Goal: Task Accomplishment & Management: Use online tool/utility

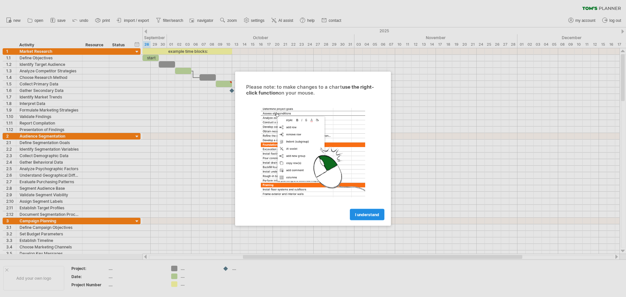
click at [374, 214] on span "I understand" at bounding box center [367, 214] width 24 height 5
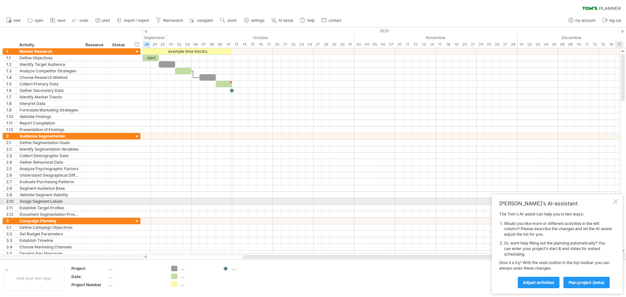
click at [615, 202] on div at bounding box center [615, 201] width 5 height 5
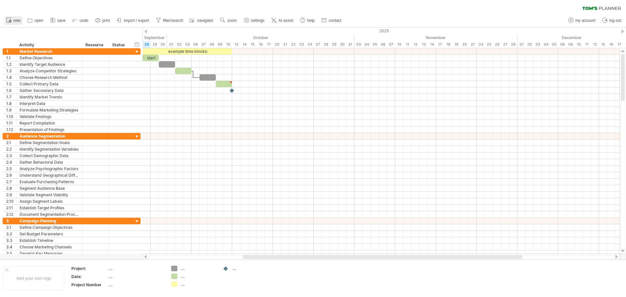
click at [13, 20] on span "new" at bounding box center [16, 20] width 7 height 5
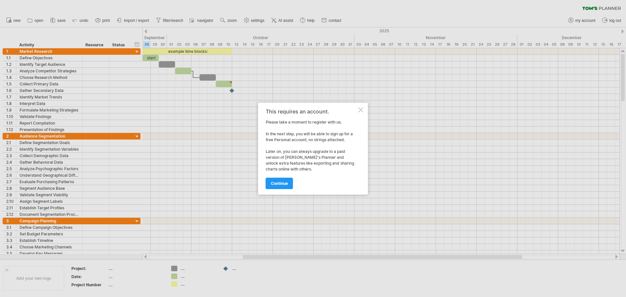
click at [360, 110] on div at bounding box center [360, 109] width 5 height 5
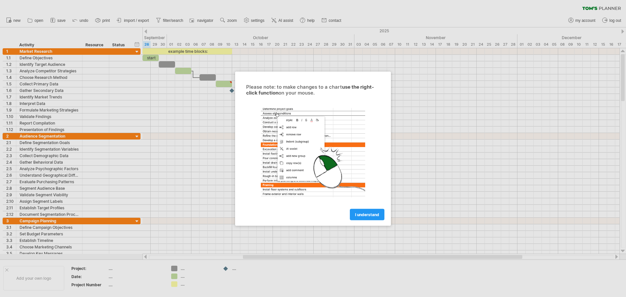
click at [374, 216] on span "I understand" at bounding box center [367, 214] width 24 height 5
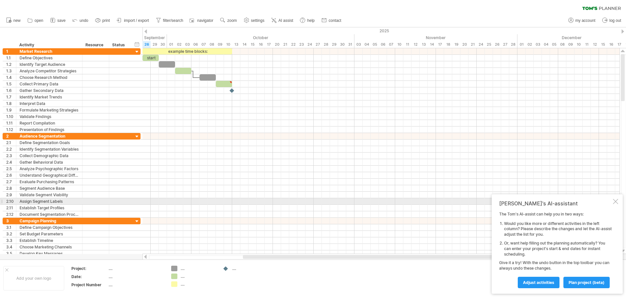
click at [615, 202] on div at bounding box center [615, 201] width 5 height 5
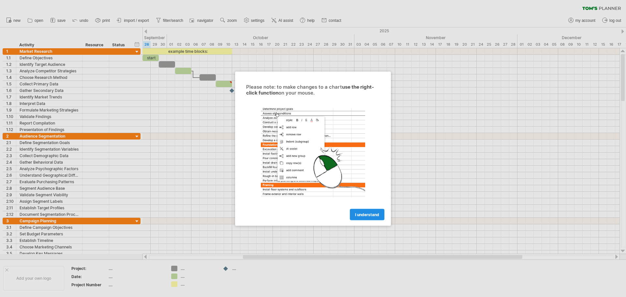
click at [357, 219] on link "I understand" at bounding box center [367, 214] width 35 height 11
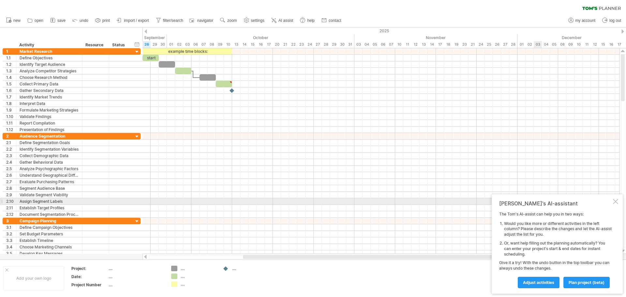
click at [617, 202] on div at bounding box center [615, 201] width 5 height 5
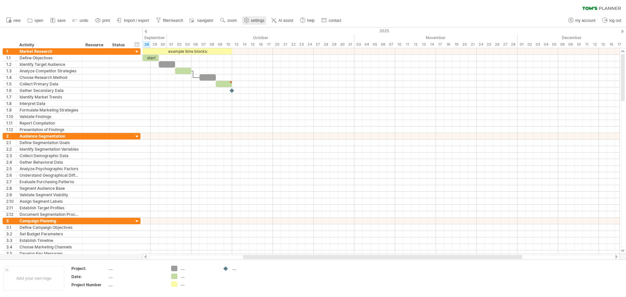
click at [254, 21] on span "settings" at bounding box center [257, 20] width 13 height 5
select select "*"
select select "**"
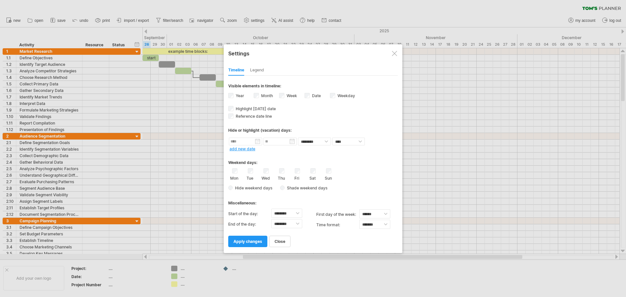
click at [392, 54] on div at bounding box center [394, 53] width 5 height 5
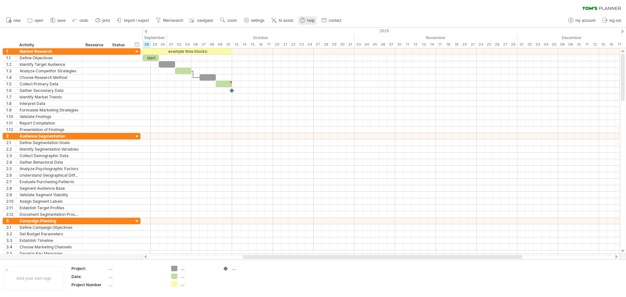
click at [307, 17] on link "help" at bounding box center [307, 20] width 18 height 8
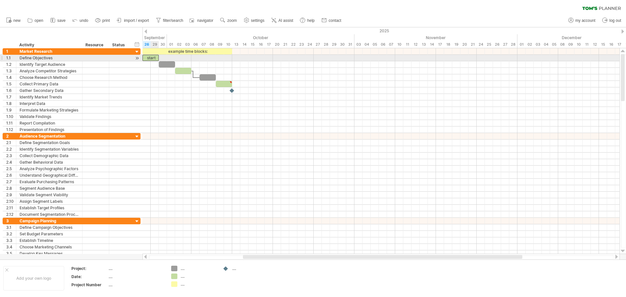
click at [153, 58] on div "start" at bounding box center [150, 58] width 16 height 6
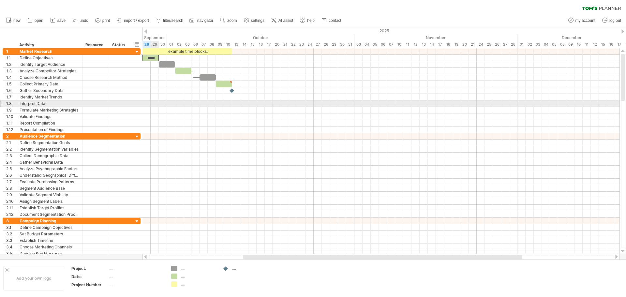
click at [155, 102] on div at bounding box center [380, 103] width 477 height 7
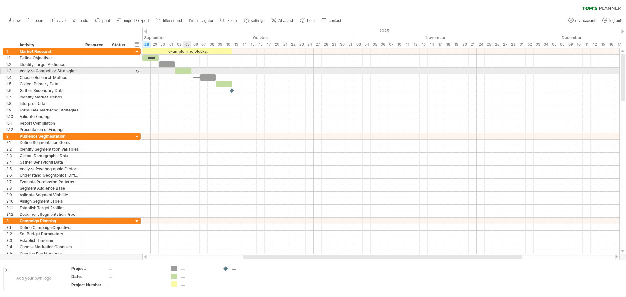
click at [187, 72] on div at bounding box center [183, 71] width 16 height 6
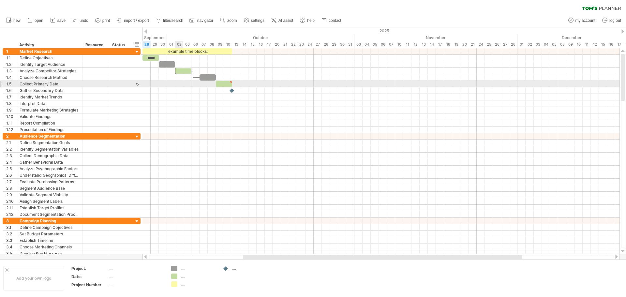
click at [179, 86] on div at bounding box center [380, 84] width 477 height 7
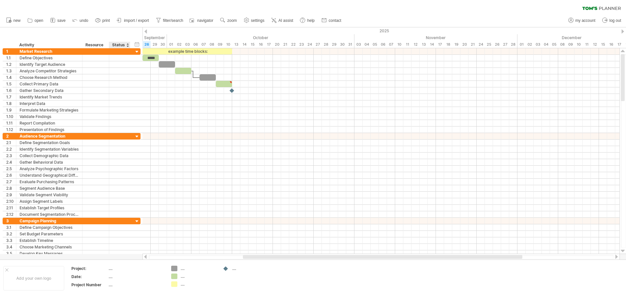
click at [119, 45] on div "Status" at bounding box center [119, 45] width 14 height 7
click at [128, 44] on div at bounding box center [127, 45] width 3 height 7
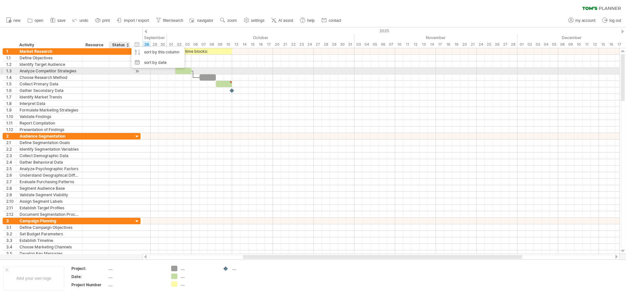
click at [110, 72] on div at bounding box center [119, 71] width 21 height 6
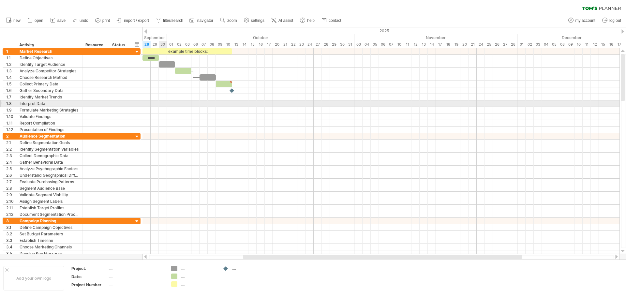
click at [161, 100] on div at bounding box center [380, 103] width 477 height 7
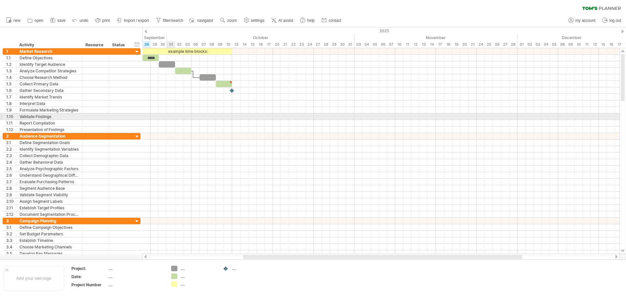
click at [167, 114] on div at bounding box center [380, 116] width 477 height 7
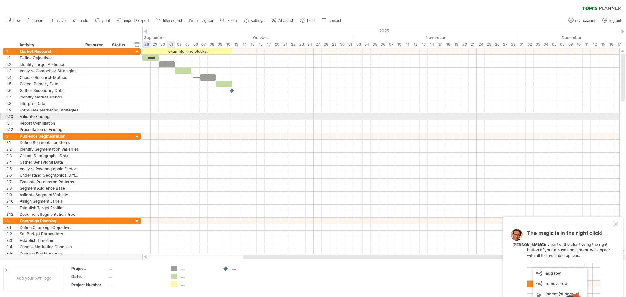
click at [167, 114] on div at bounding box center [380, 116] width 477 height 7
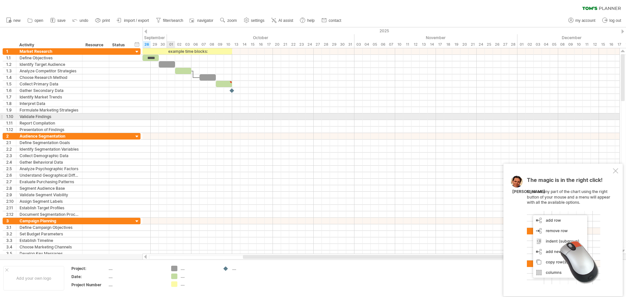
click at [167, 114] on div at bounding box center [380, 116] width 477 height 7
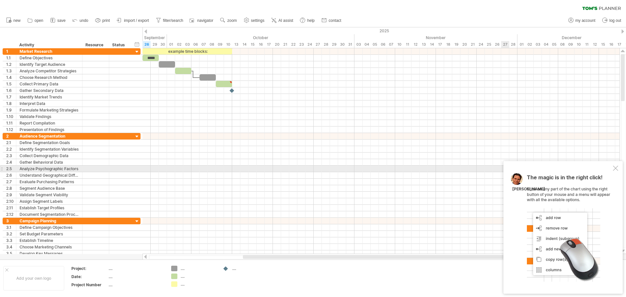
click at [615, 170] on div at bounding box center [615, 168] width 5 height 5
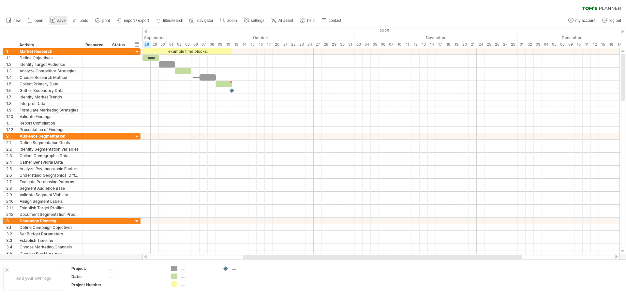
click at [57, 20] on span "save" at bounding box center [61, 20] width 8 height 5
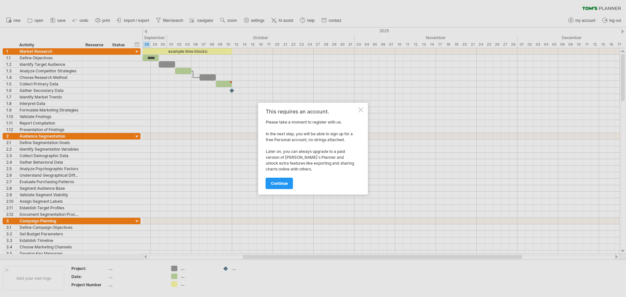
click at [360, 112] on div at bounding box center [360, 109] width 5 height 5
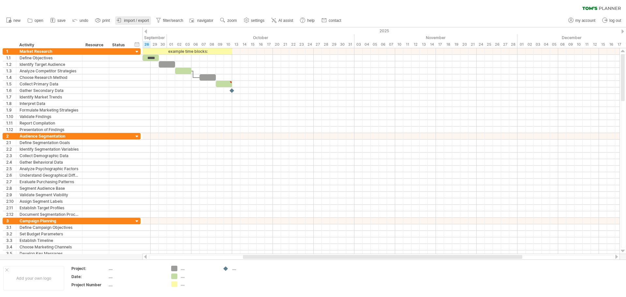
click at [126, 22] on span "import / export" at bounding box center [136, 20] width 25 height 5
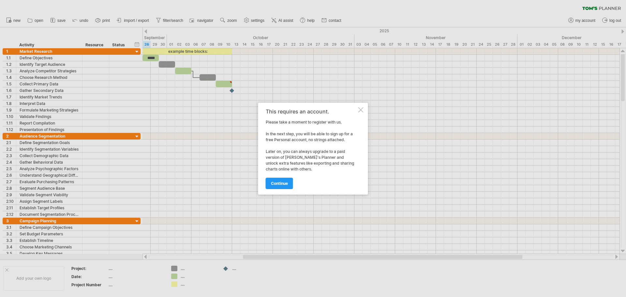
click at [359, 109] on div at bounding box center [360, 109] width 5 height 5
